Goal: Participate in discussion: Engage in conversation with other users on a specific topic

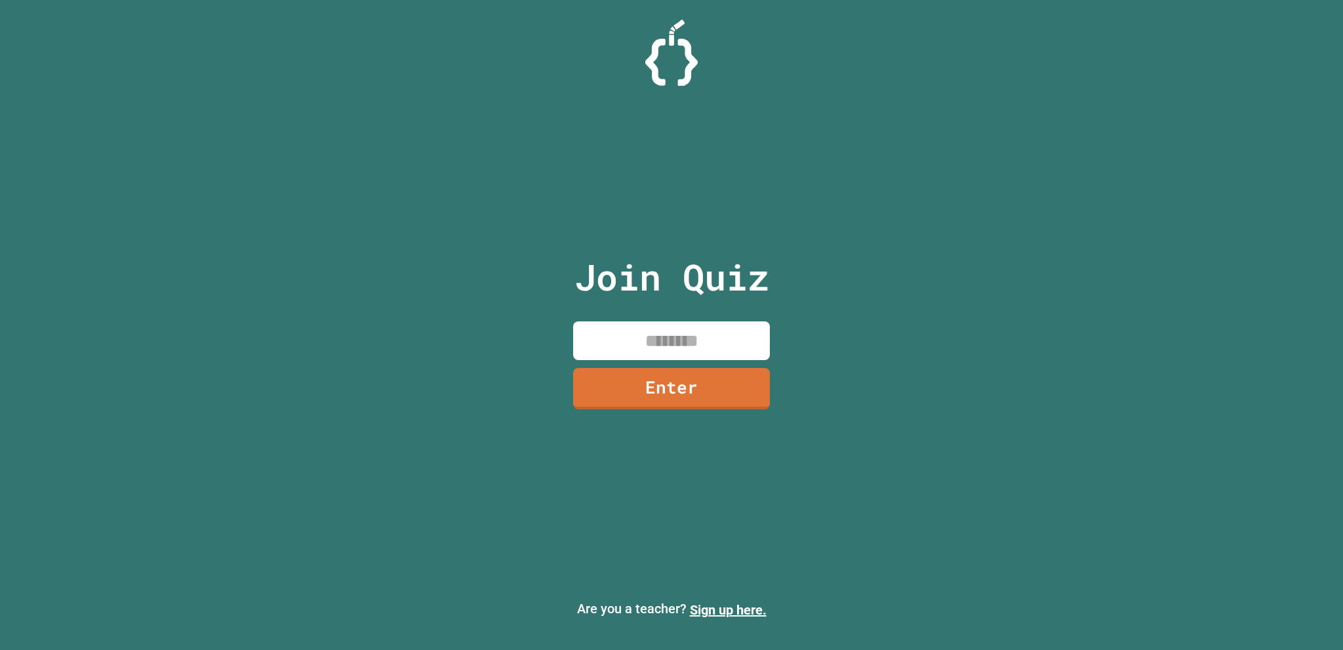
click at [733, 350] on input at bounding box center [671, 340] width 197 height 39
click at [732, 350] on input at bounding box center [671, 340] width 197 height 39
type input "*"
type input "********"
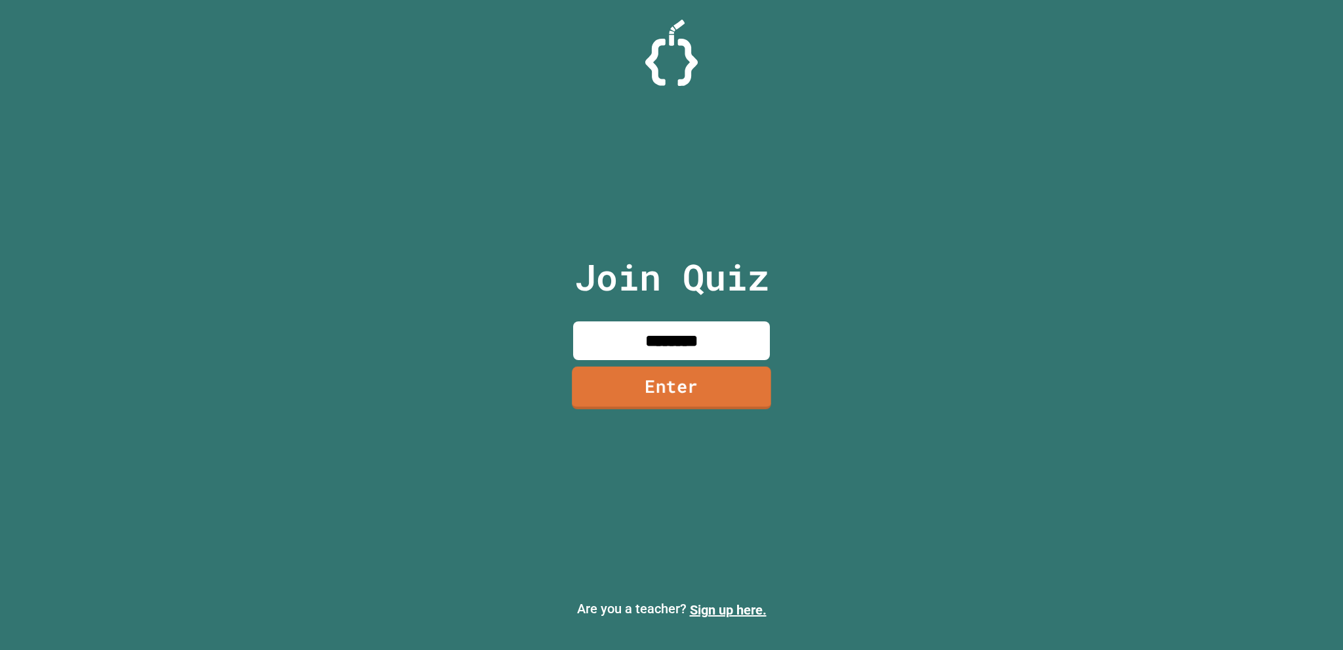
click at [592, 396] on link "Enter" at bounding box center [671, 388] width 199 height 43
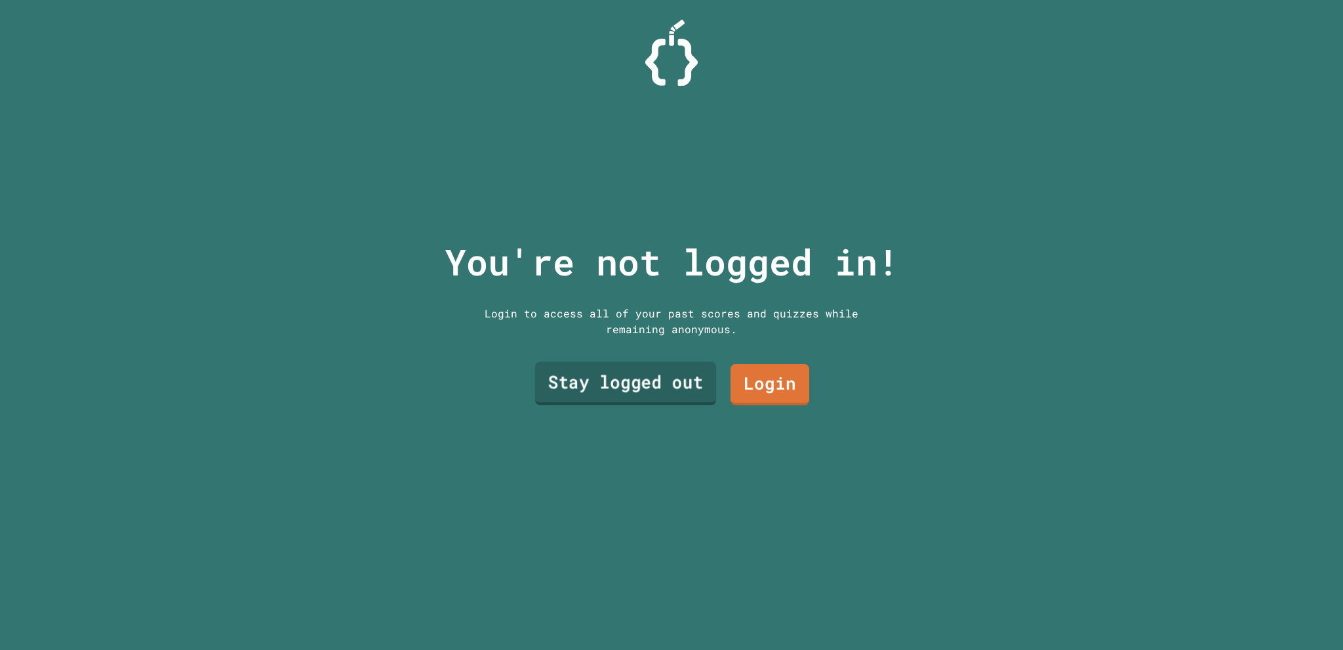
click at [685, 368] on link "Stay logged out" at bounding box center [625, 383] width 181 height 43
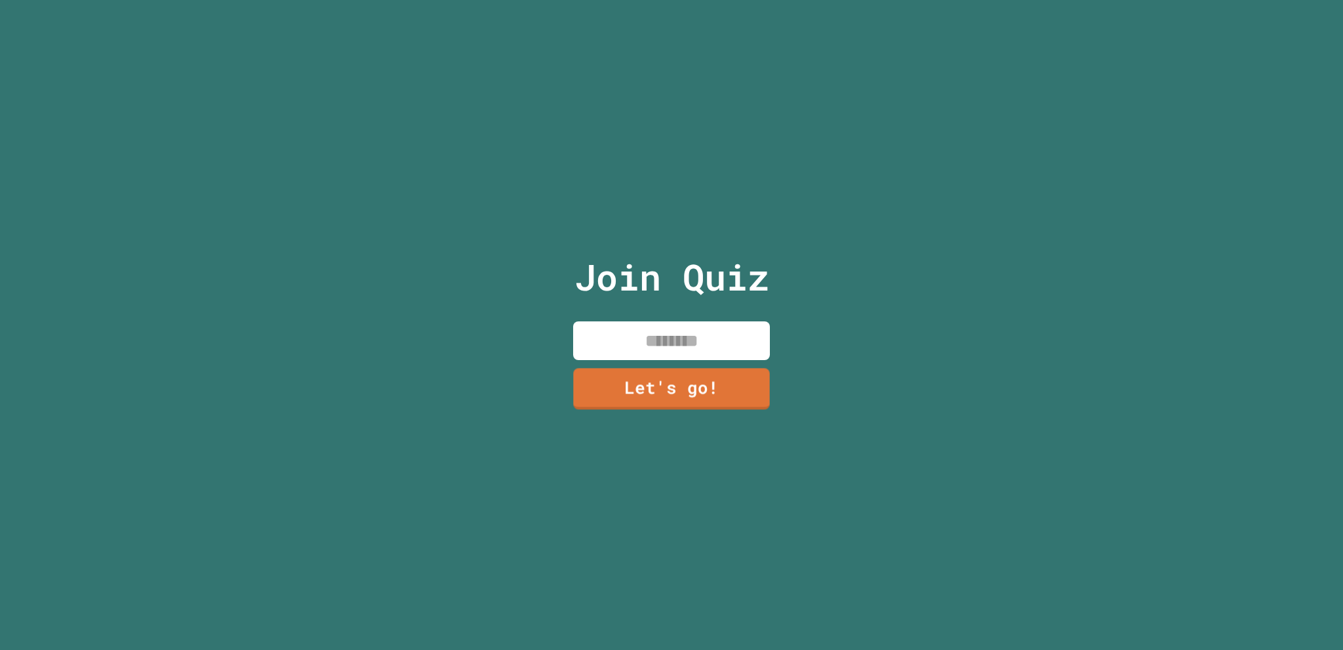
click at [681, 300] on div "Join Quiz Let's go!" at bounding box center [671, 325] width 221 height 650
click at [679, 323] on input at bounding box center [671, 340] width 197 height 39
type input "*****"
click at [645, 401] on link "Let's go!" at bounding box center [672, 386] width 192 height 43
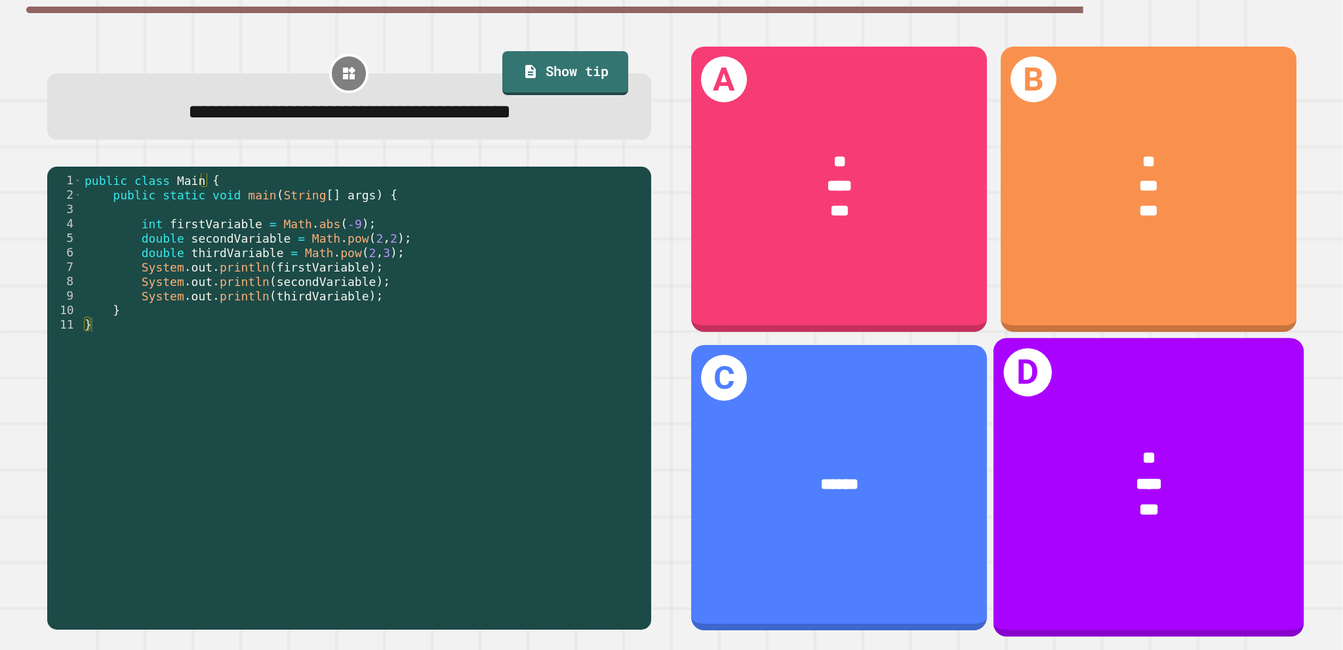
click at [1064, 529] on div "* *** ***" at bounding box center [1148, 483] width 310 height 145
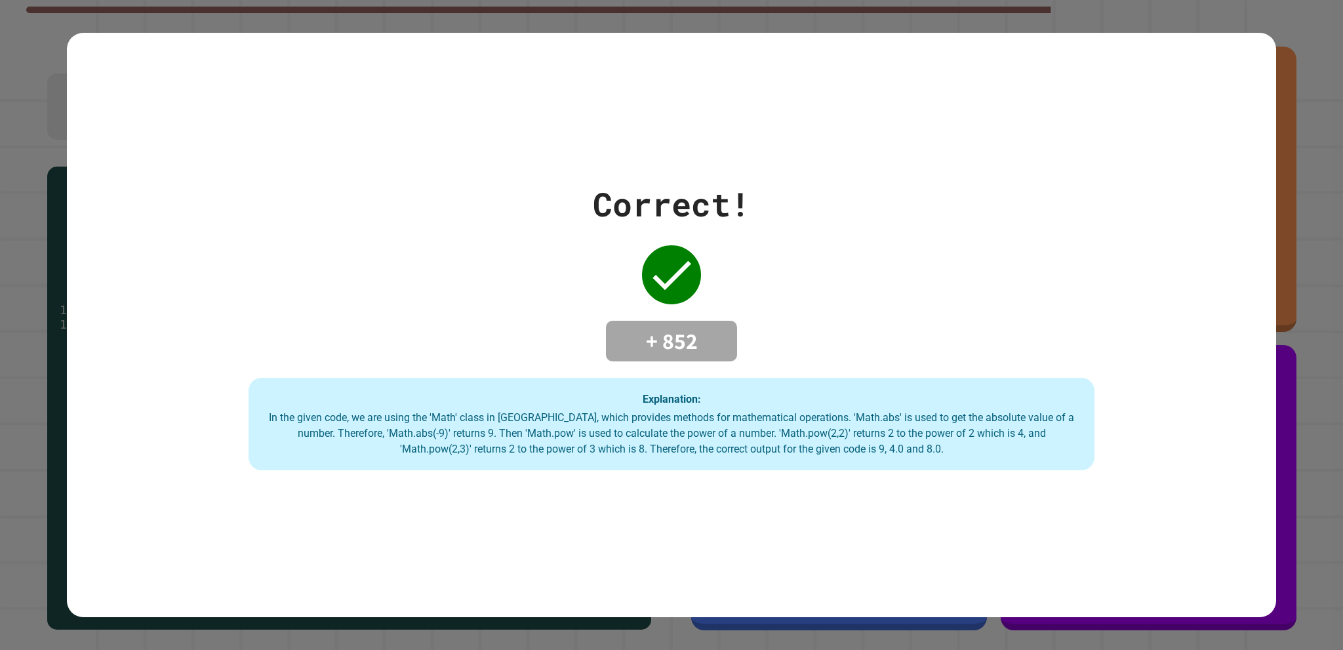
click at [1097, 566] on div "Correct! + 852 Explanation: In the given code, we are using the 'Math' class in…" at bounding box center [671, 325] width 1209 height 585
click at [493, 157] on div "Correct! + 852 Explanation: In the given code, we are using the 'Math' class in…" at bounding box center [671, 325] width 1209 height 585
click at [664, 152] on div "Correct! + 852 Explanation: In the given code, we are using the 'Math' class in…" at bounding box center [671, 325] width 1209 height 585
click at [631, 389] on div "Explanation: In the given code, we are using the 'Math' class in [GEOGRAPHIC_DA…" at bounding box center [672, 424] width 846 height 93
click at [647, 378] on div "Explanation: In the given code, we are using the 'Math' class in [GEOGRAPHIC_DA…" at bounding box center [672, 424] width 846 height 93
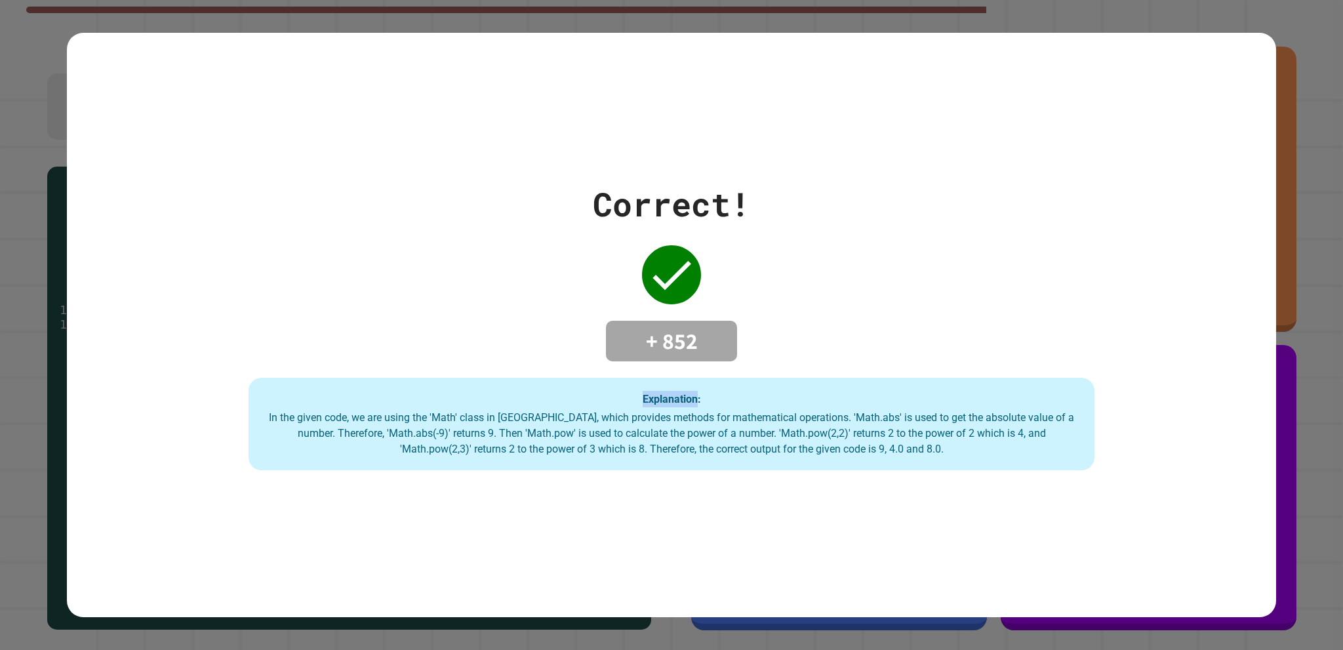
click at [647, 378] on div "Explanation: In the given code, we are using the 'Math' class in [GEOGRAPHIC_DA…" at bounding box center [672, 424] width 846 height 93
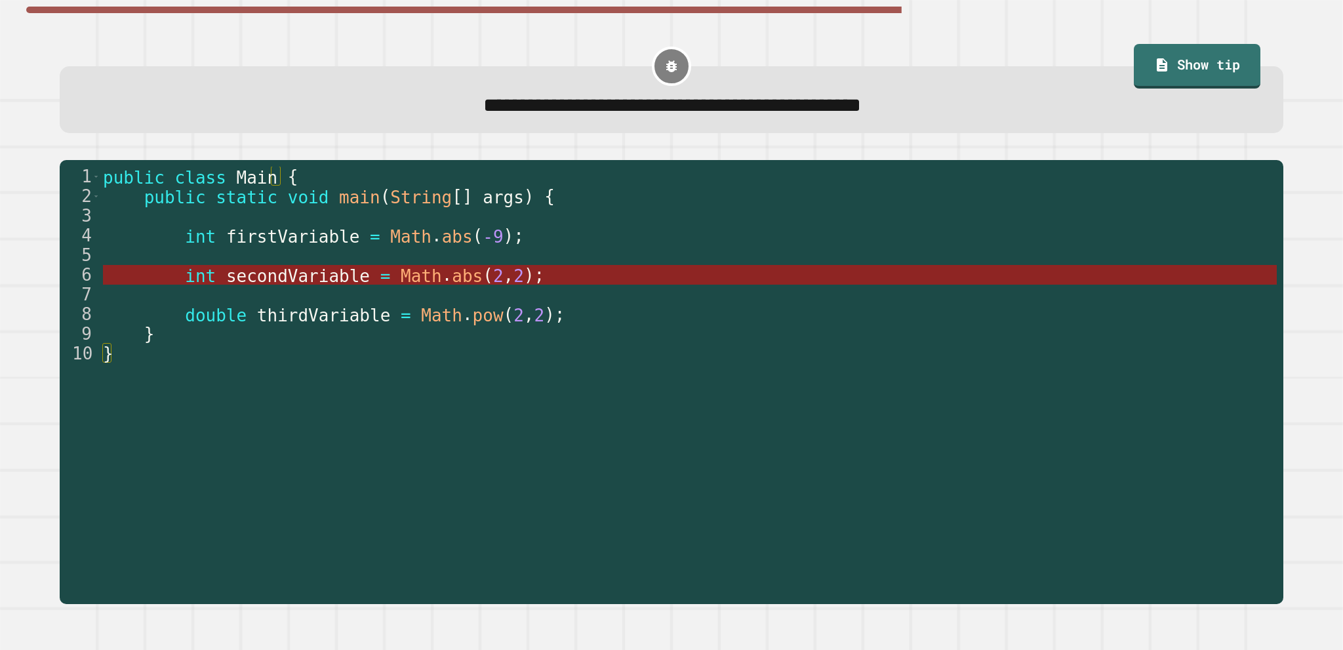
click at [407, 273] on span "Math" at bounding box center [421, 276] width 41 height 20
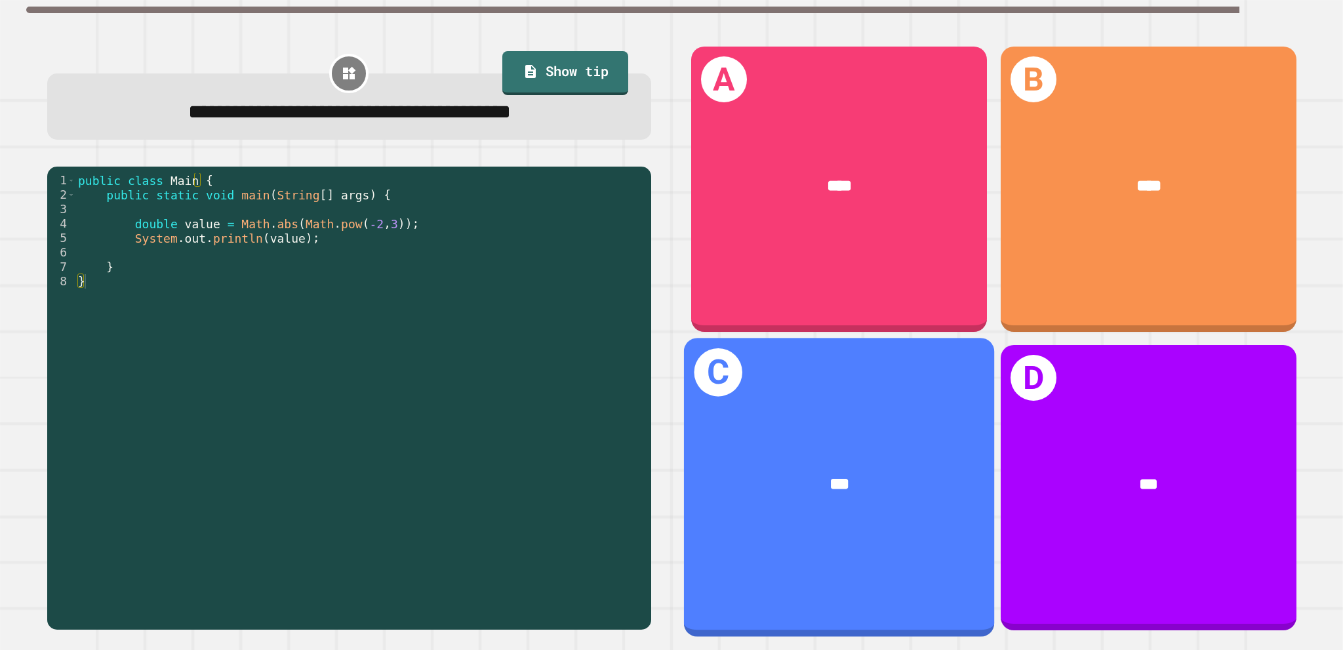
click at [916, 397] on div "C ***" at bounding box center [839, 487] width 310 height 299
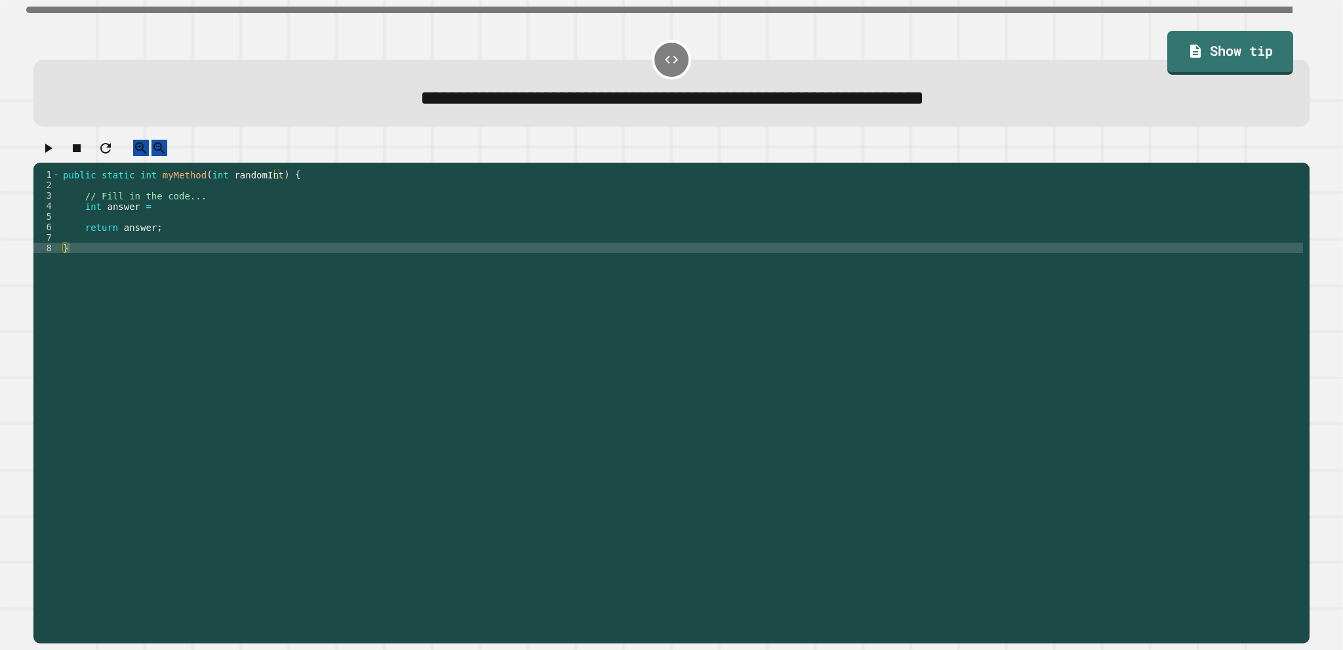
click at [272, 257] on div "public static int myMethod ( int randomInt ) { // Fill in the code... int answe…" at bounding box center [681, 389] width 1243 height 441
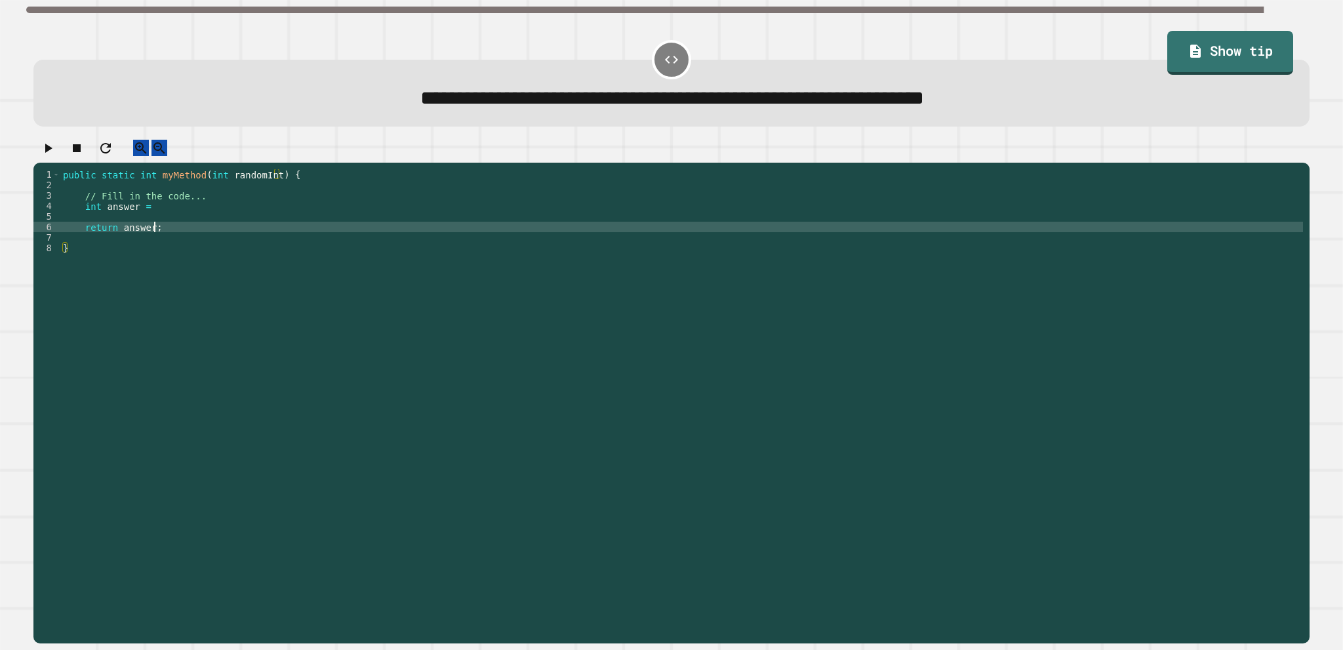
click at [217, 235] on div "public static int myMethod ( int randomInt ) { // Fill in the code... int answe…" at bounding box center [681, 389] width 1243 height 441
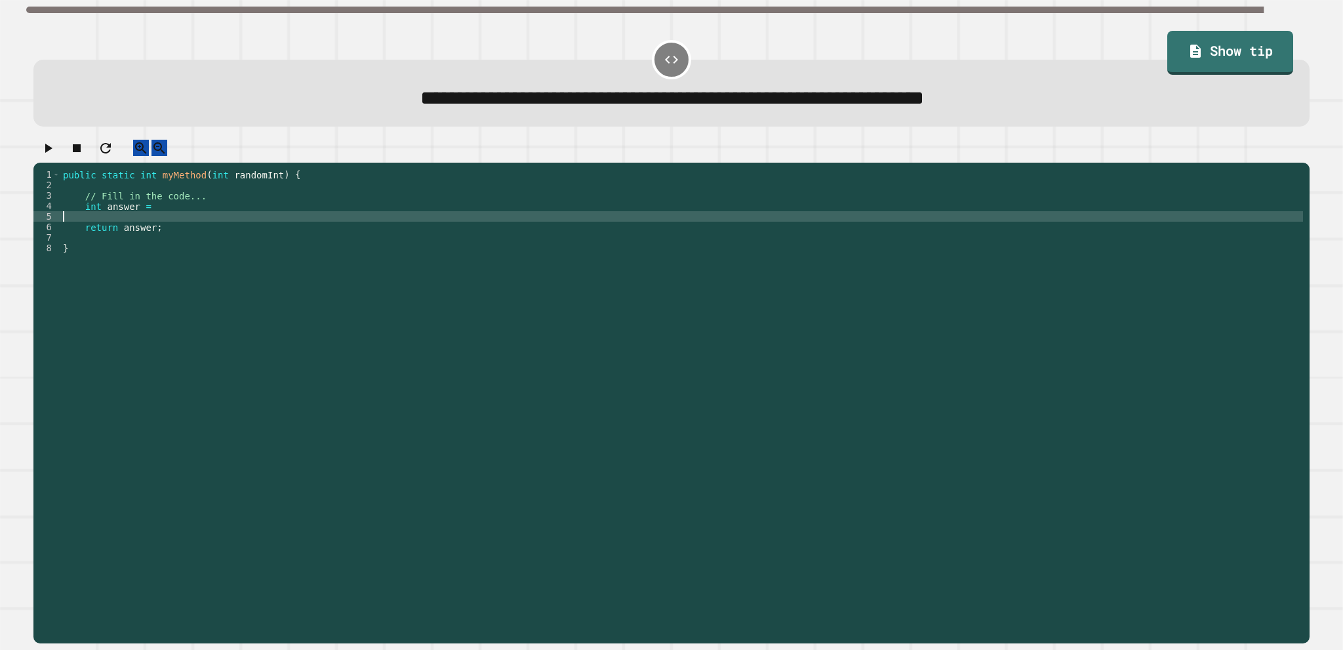
click at [187, 230] on div "public static int myMethod ( int randomInt ) { // Fill in the code... int answe…" at bounding box center [681, 389] width 1243 height 441
click at [189, 218] on div "public static int myMethod ( int randomInt ) { // Fill in the code... int answe…" at bounding box center [681, 389] width 1243 height 441
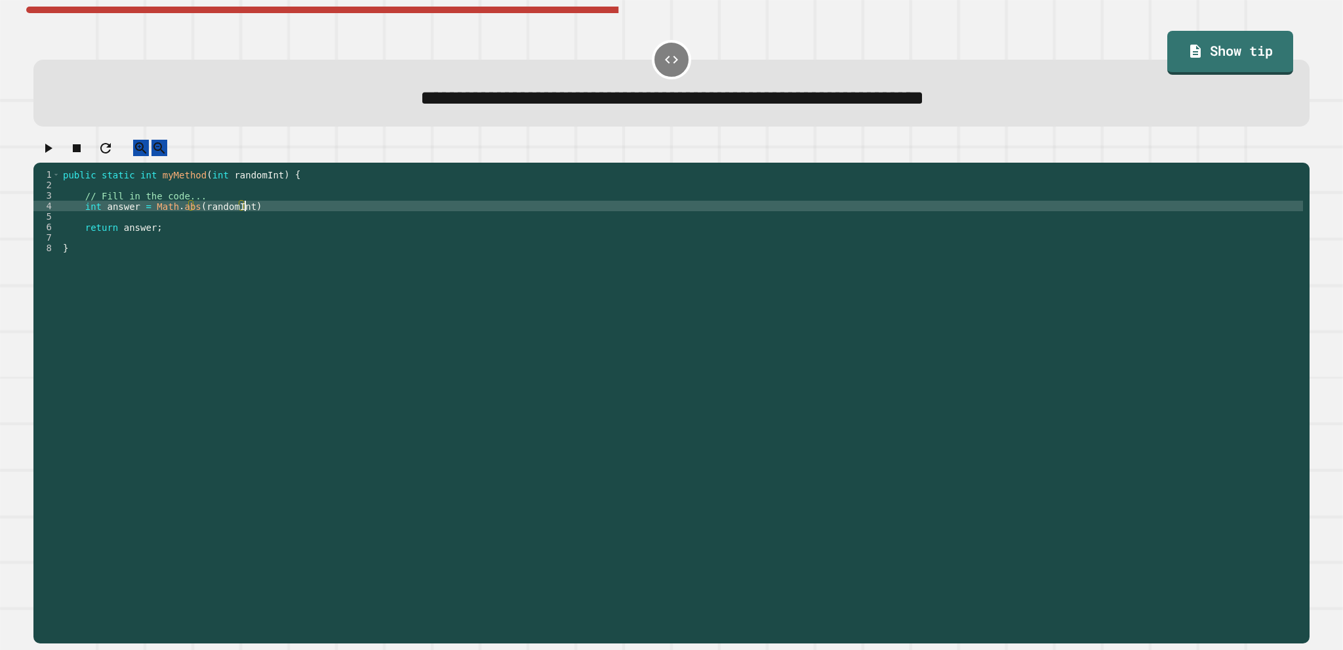
scroll to position [0, 12]
click at [155, 242] on div "public static int myMethod ( int randomInt ) { // Fill in the code... int answe…" at bounding box center [681, 389] width 1243 height 441
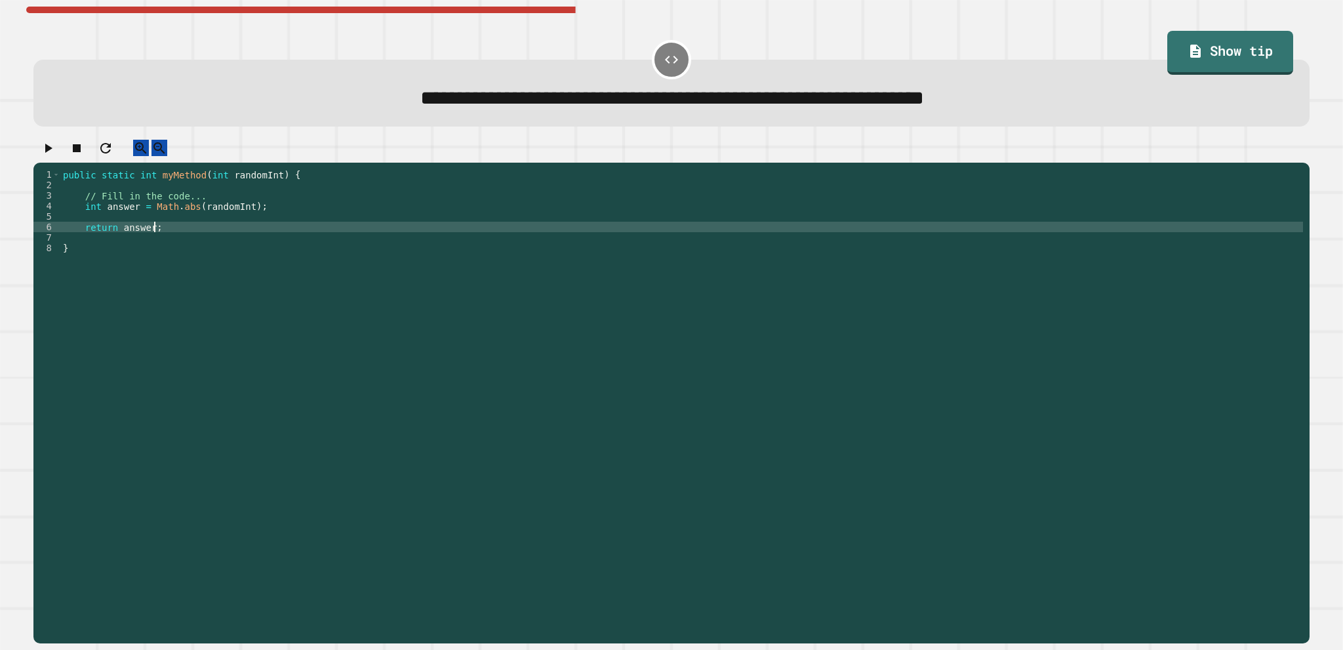
scroll to position [0, 5]
type textarea "**********"
click at [43, 151] on button "button" at bounding box center [48, 148] width 16 height 16
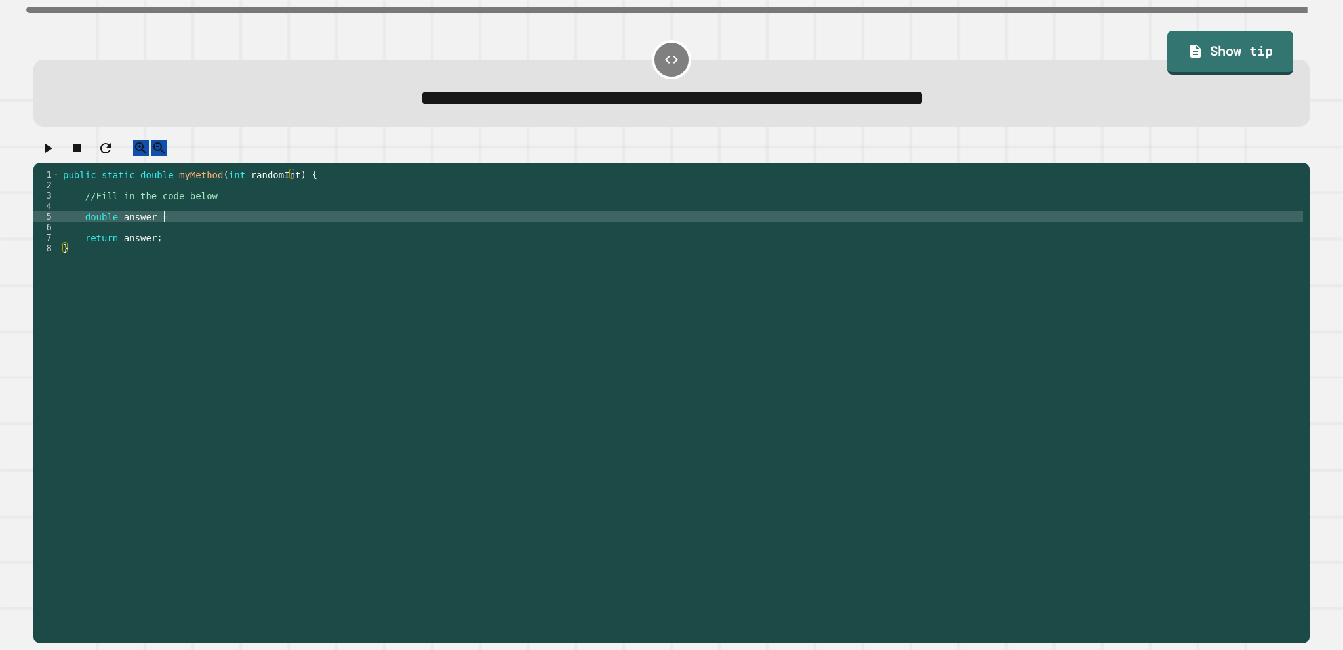
click at [192, 225] on div "public static double myMethod ( int randomInt ) { //Fill in the code below doub…" at bounding box center [681, 389] width 1243 height 441
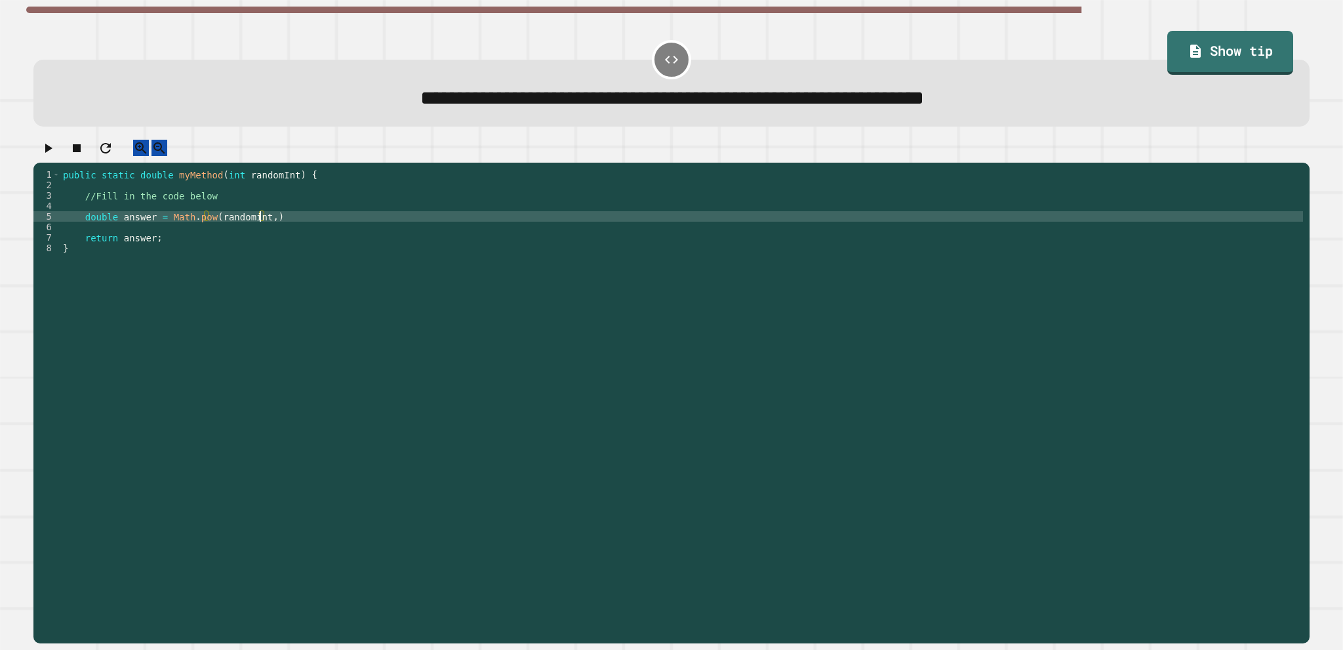
scroll to position [0, 13]
type textarea "**********"
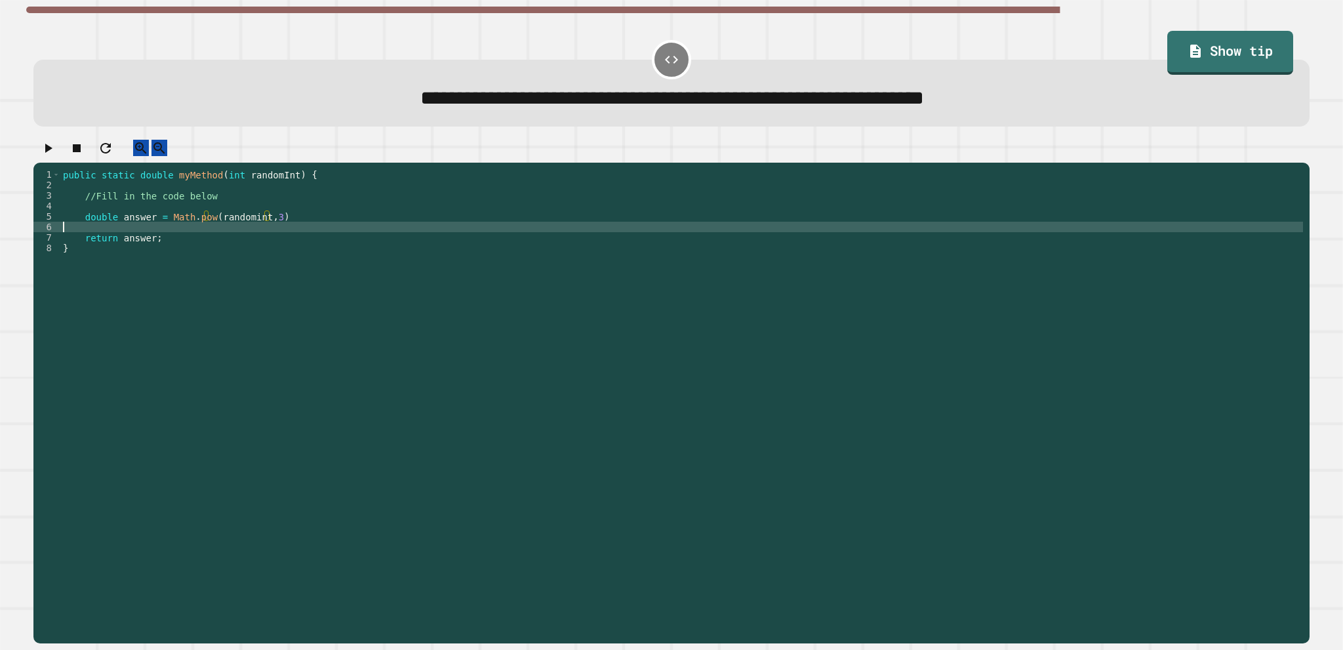
scroll to position [0, 0]
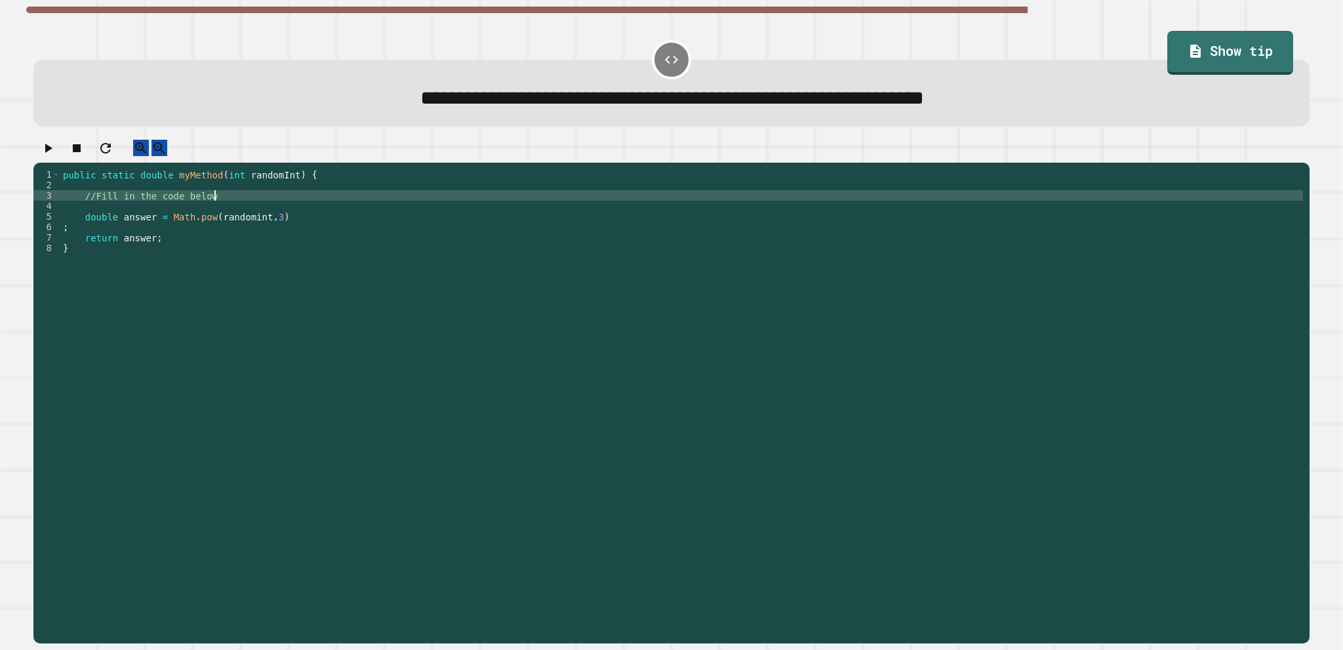
click at [321, 211] on div "public static double myMethod ( int randomInt ) { //Fill in the code below doub…" at bounding box center [681, 389] width 1243 height 441
click at [322, 228] on div "public static double myMethod ( int randomInt ) { //Fill in the code below doub…" at bounding box center [681, 389] width 1243 height 441
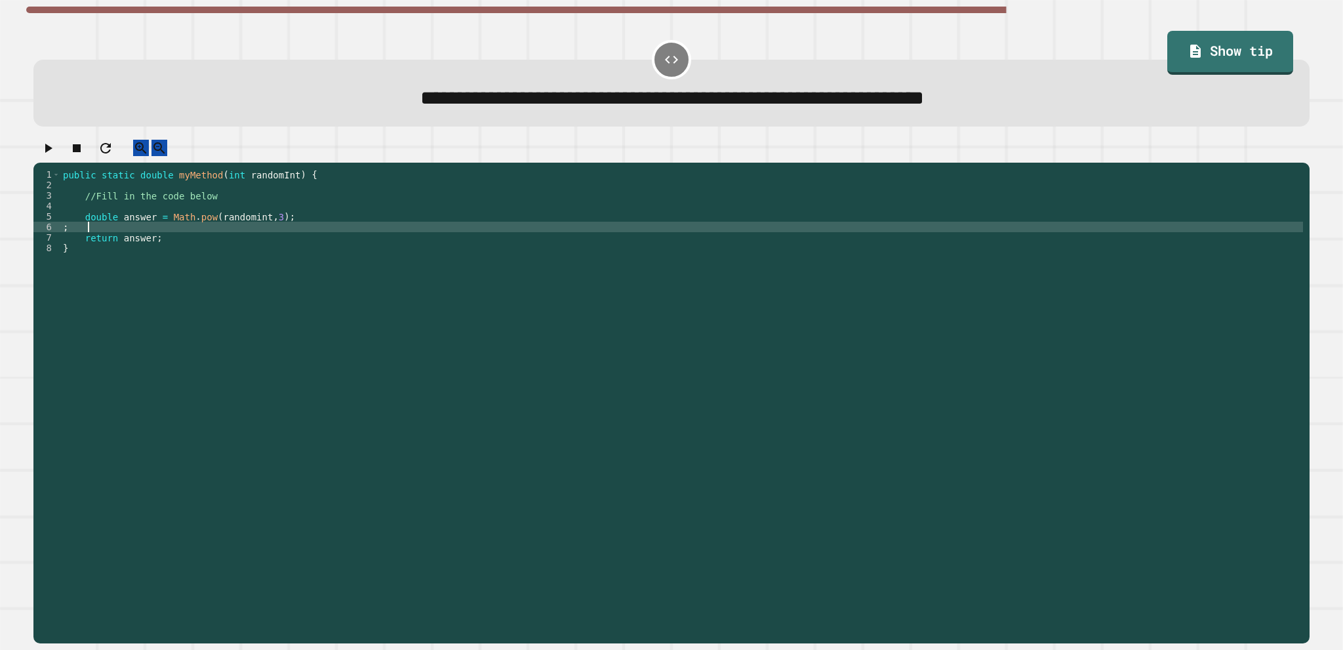
click at [157, 239] on div "public static double myMethod ( int randomInt ) { //Fill in the code below doub…" at bounding box center [681, 389] width 1243 height 441
type textarea "*"
click at [45, 156] on icon "button" at bounding box center [48, 148] width 16 height 16
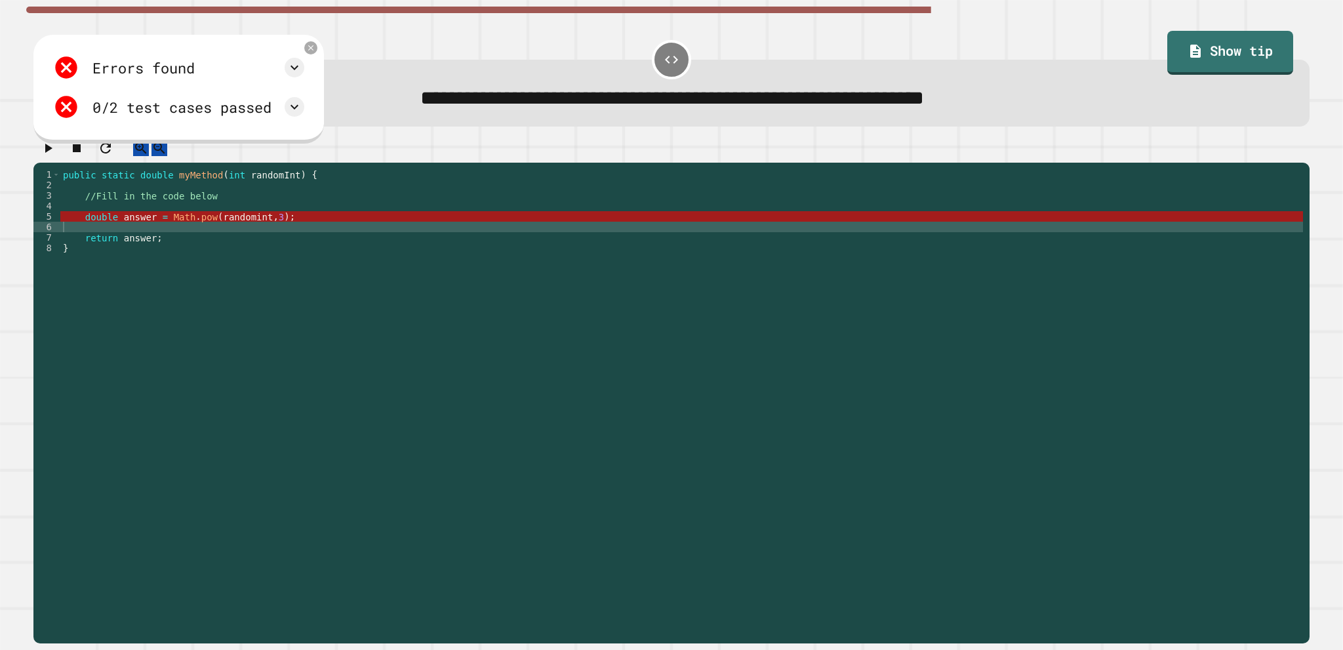
click at [178, 235] on div "public static double myMethod ( int randomInt ) { //Fill in the code below doub…" at bounding box center [681, 389] width 1243 height 441
click at [189, 233] on div "public static double myMethod ( int randomInt ) { //Fill in the code below doub…" at bounding box center [681, 389] width 1243 height 441
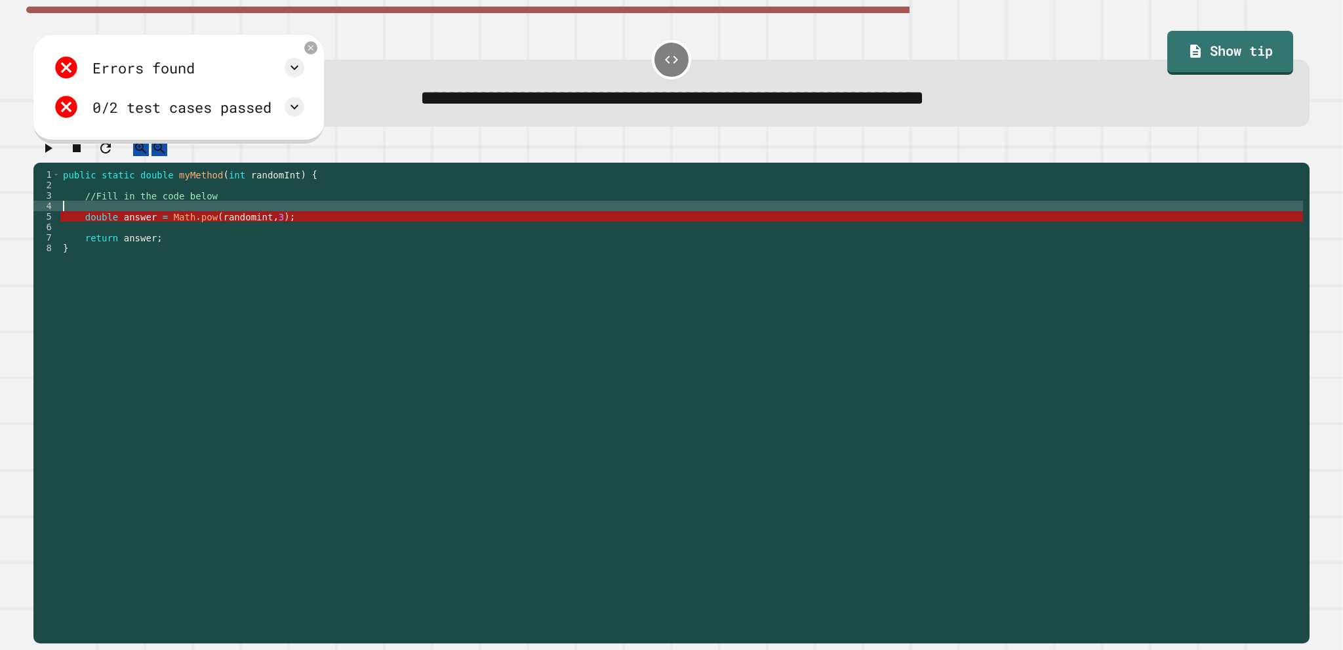
click at [196, 222] on div "public static double myMethod ( int randomInt ) { //Fill in the code below doub…" at bounding box center [681, 389] width 1243 height 441
click at [206, 231] on div "public static double myMethod ( int randomInt ) { //Fill in the code below doub…" at bounding box center [681, 389] width 1243 height 441
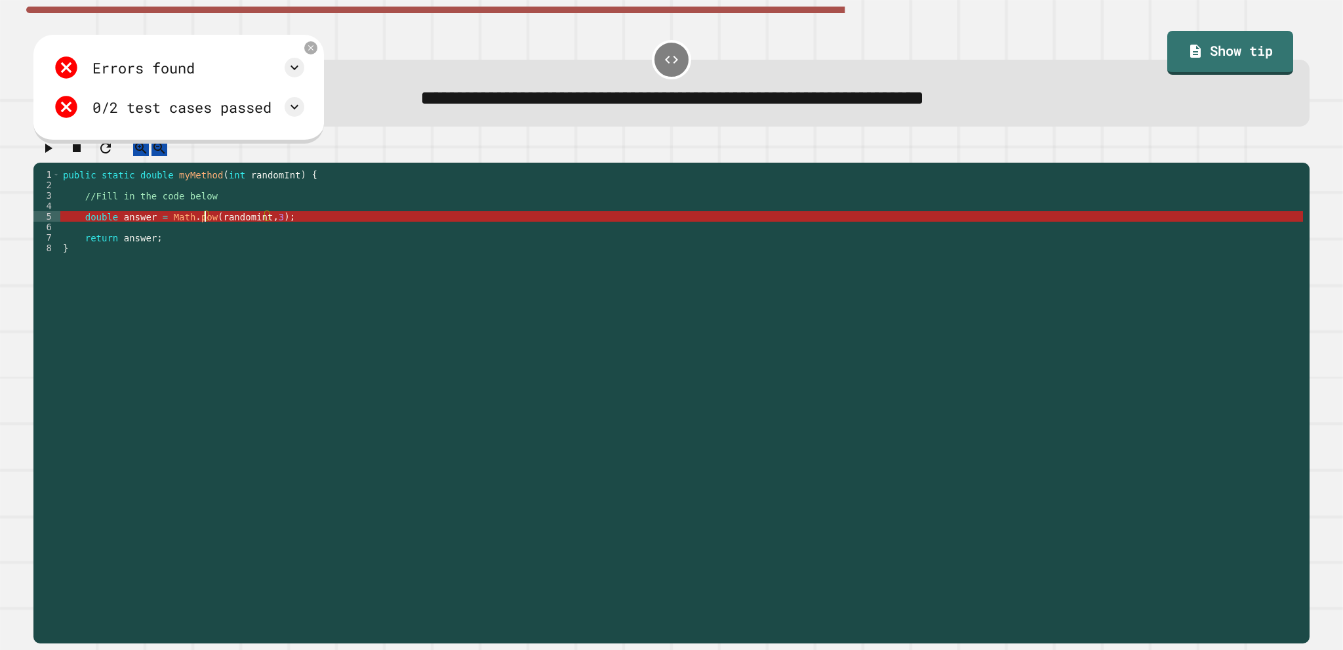
click at [243, 227] on div "public static double myMethod ( int randomInt ) { //Fill in the code below doub…" at bounding box center [681, 389] width 1243 height 441
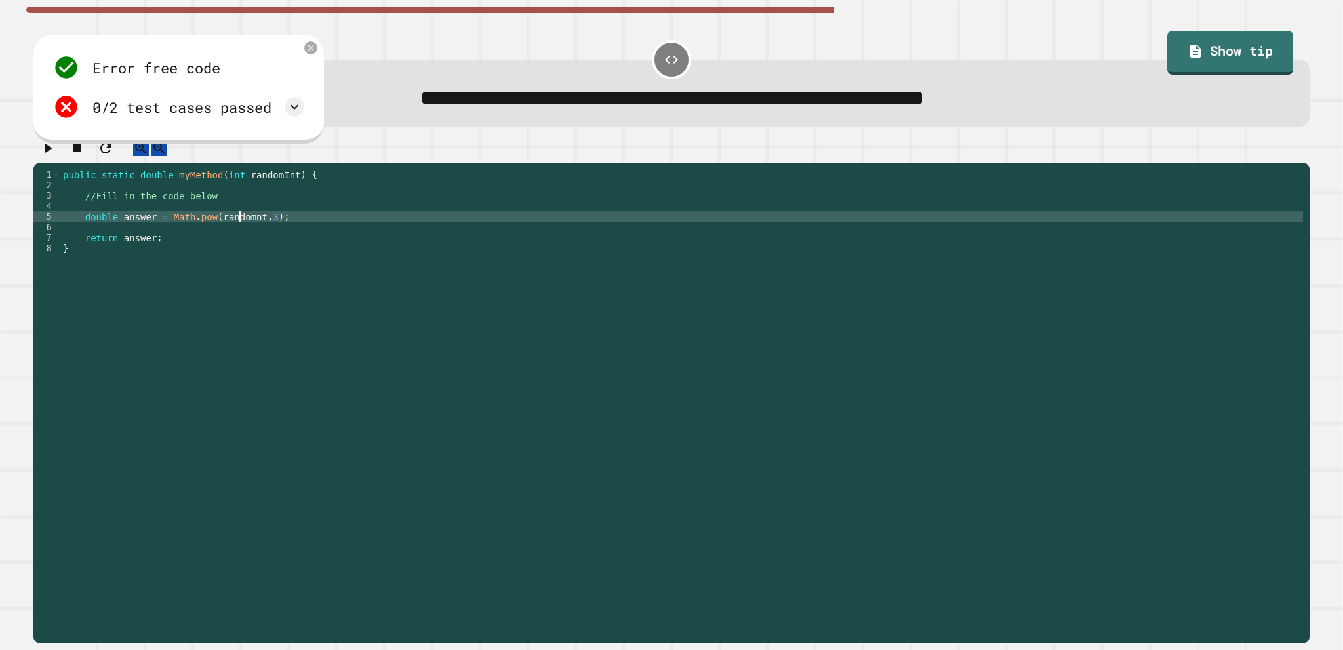
scroll to position [0, 12]
type textarea "**********"
click at [42, 156] on button "button" at bounding box center [48, 148] width 16 height 16
click at [42, 158] on div at bounding box center [671, 151] width 1276 height 23
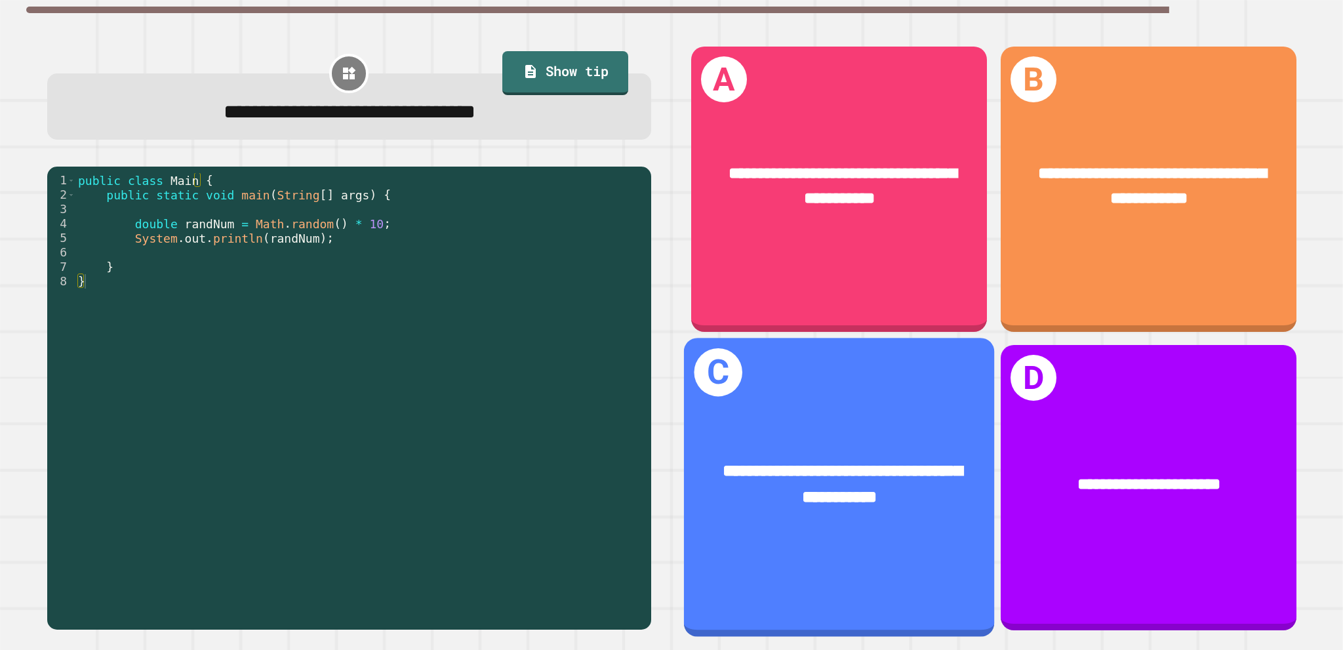
click at [925, 390] on div "**********" at bounding box center [839, 487] width 310 height 299
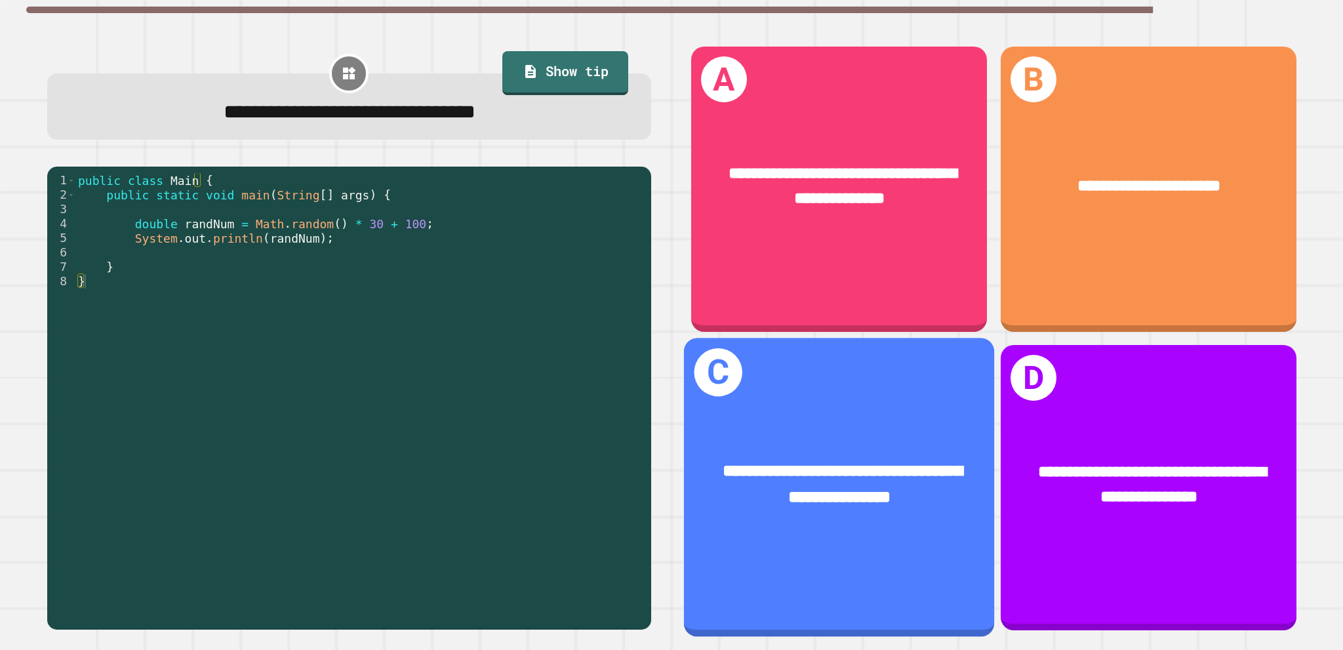
click at [920, 438] on div "**********" at bounding box center [839, 483] width 310 height 119
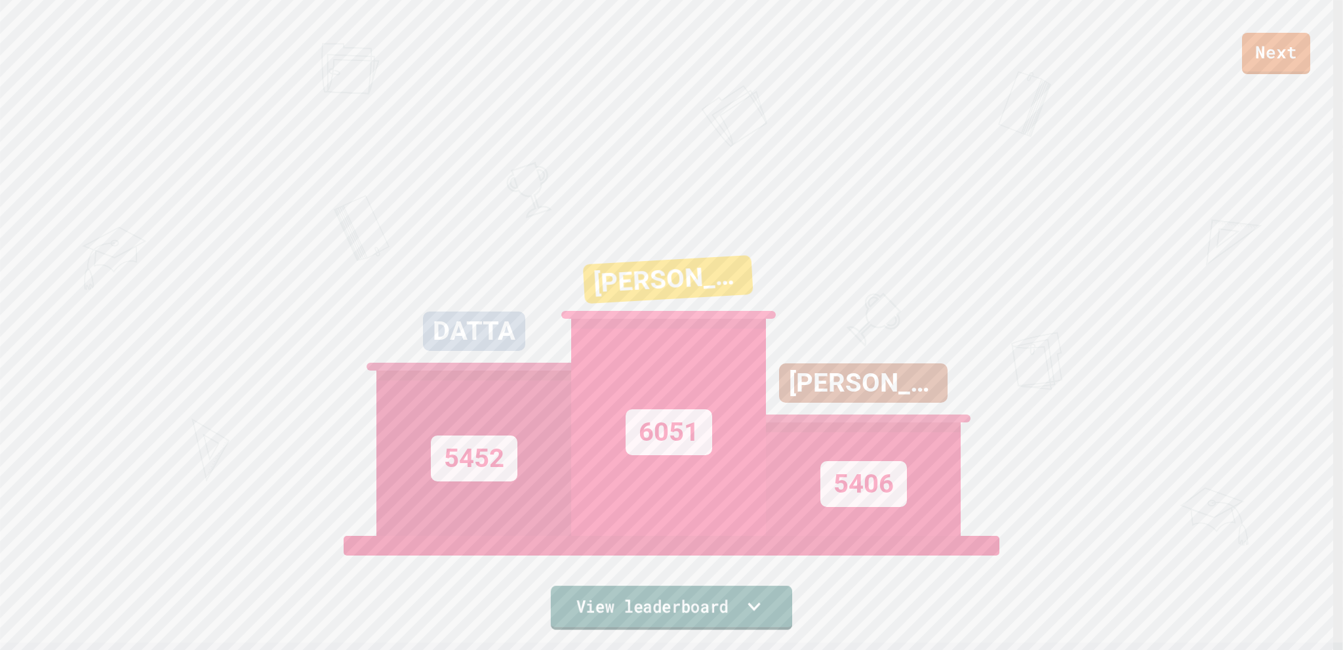
click at [679, 605] on link "View leaderboard" at bounding box center [671, 608] width 241 height 44
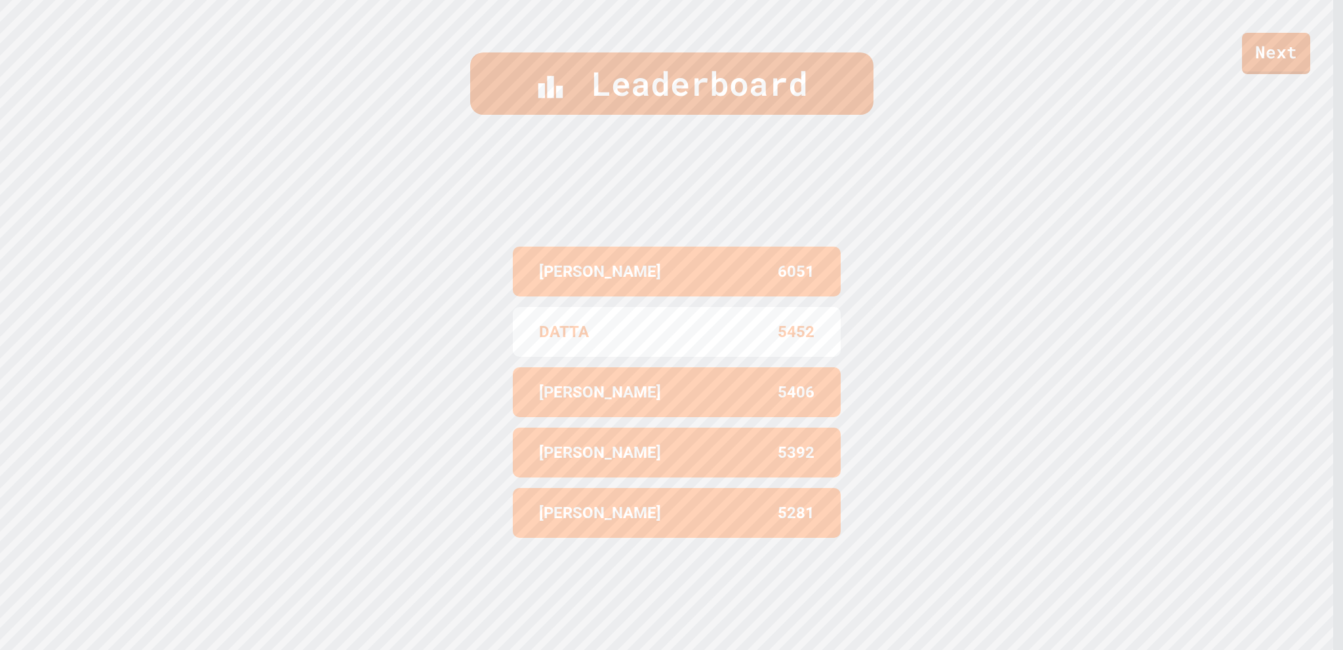
scroll to position [655, 0]
click at [1283, 53] on link "Next" at bounding box center [1276, 52] width 68 height 43
